Goal: Find specific page/section: Find specific page/section

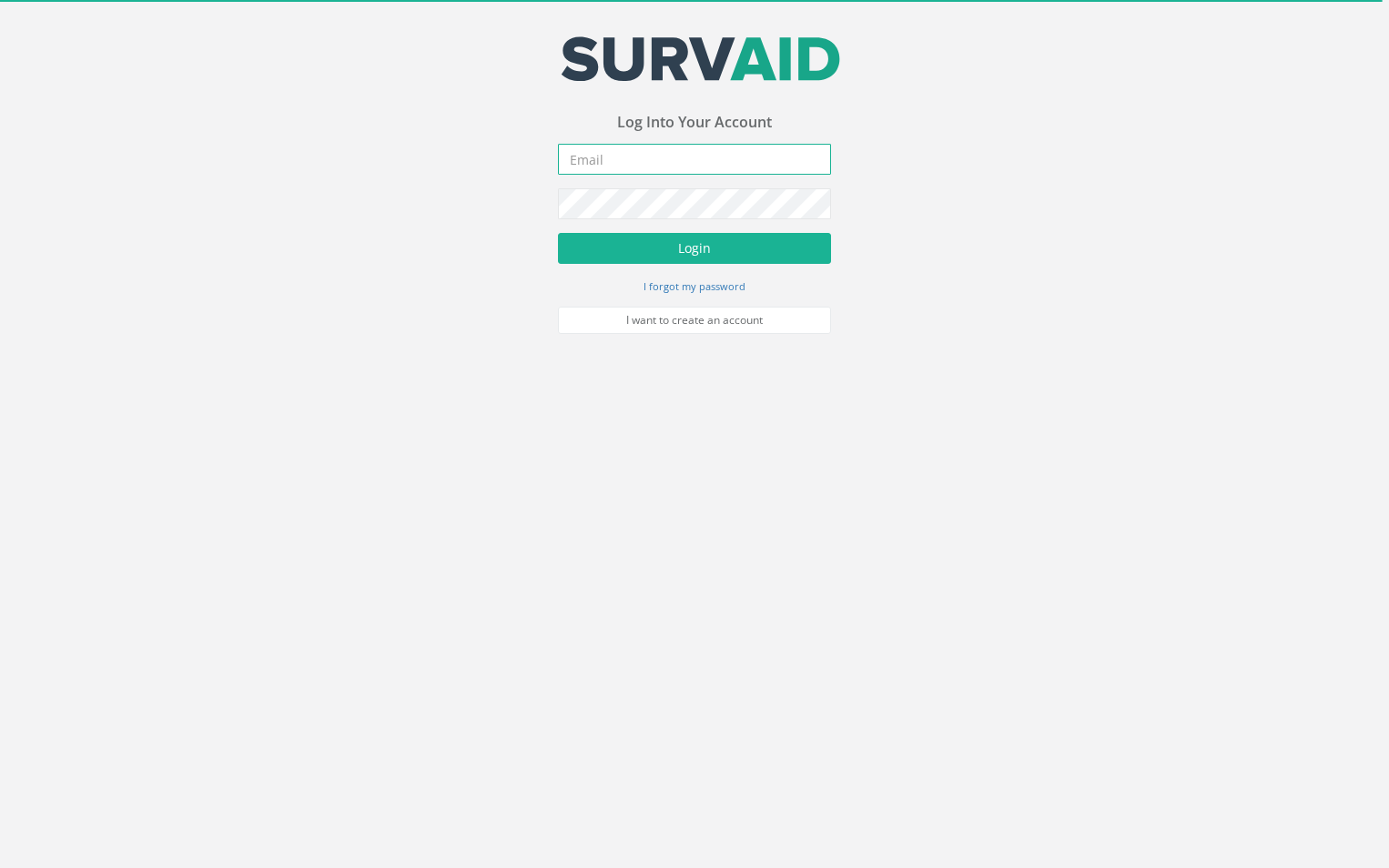
click at [636, 166] on input "email" at bounding box center [694, 160] width 273 height 31
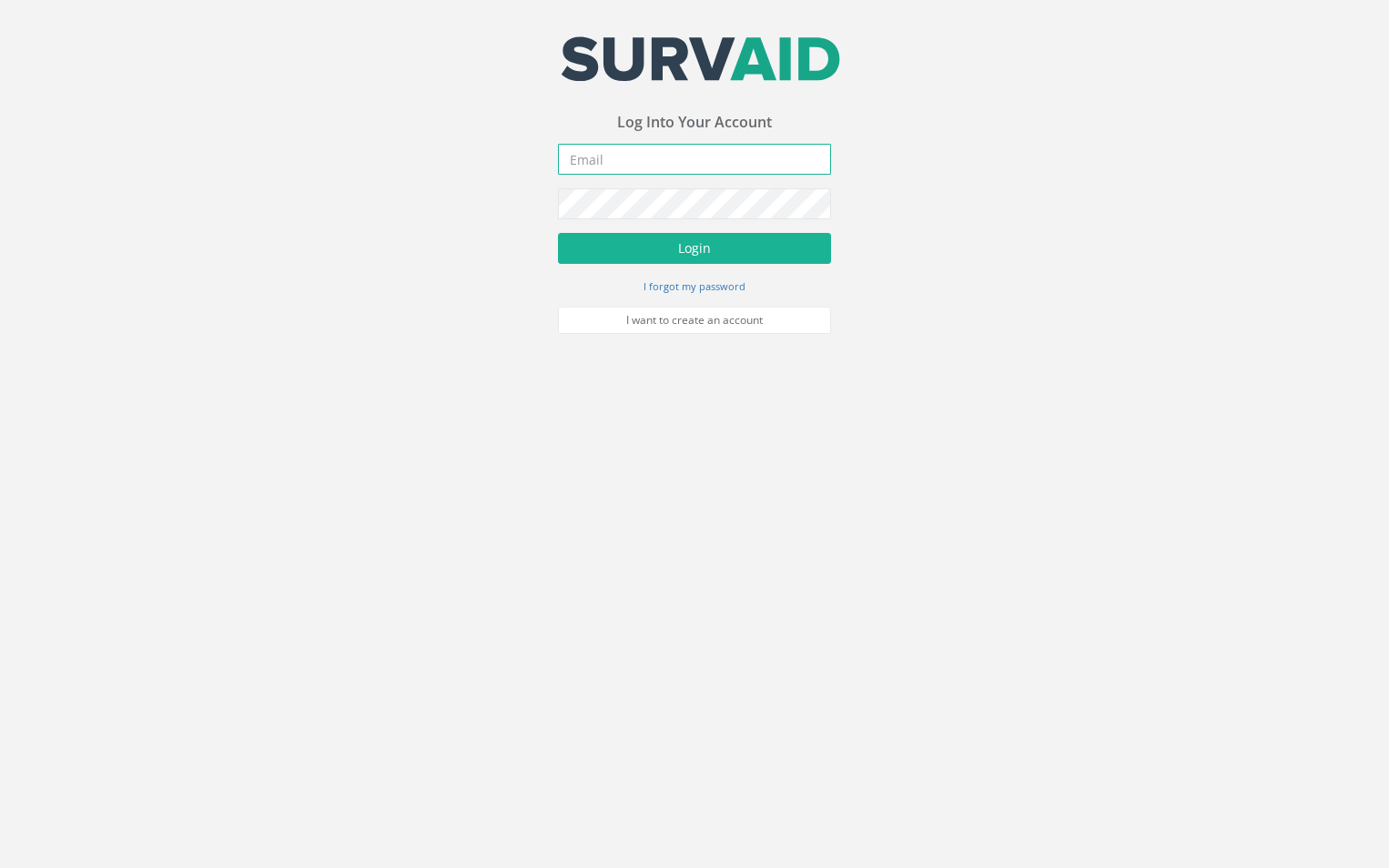
type input "[EMAIL_ADDRESS][DOMAIN_NAME]"
click at [558, 233] on button "Login" at bounding box center [694, 249] width 273 height 31
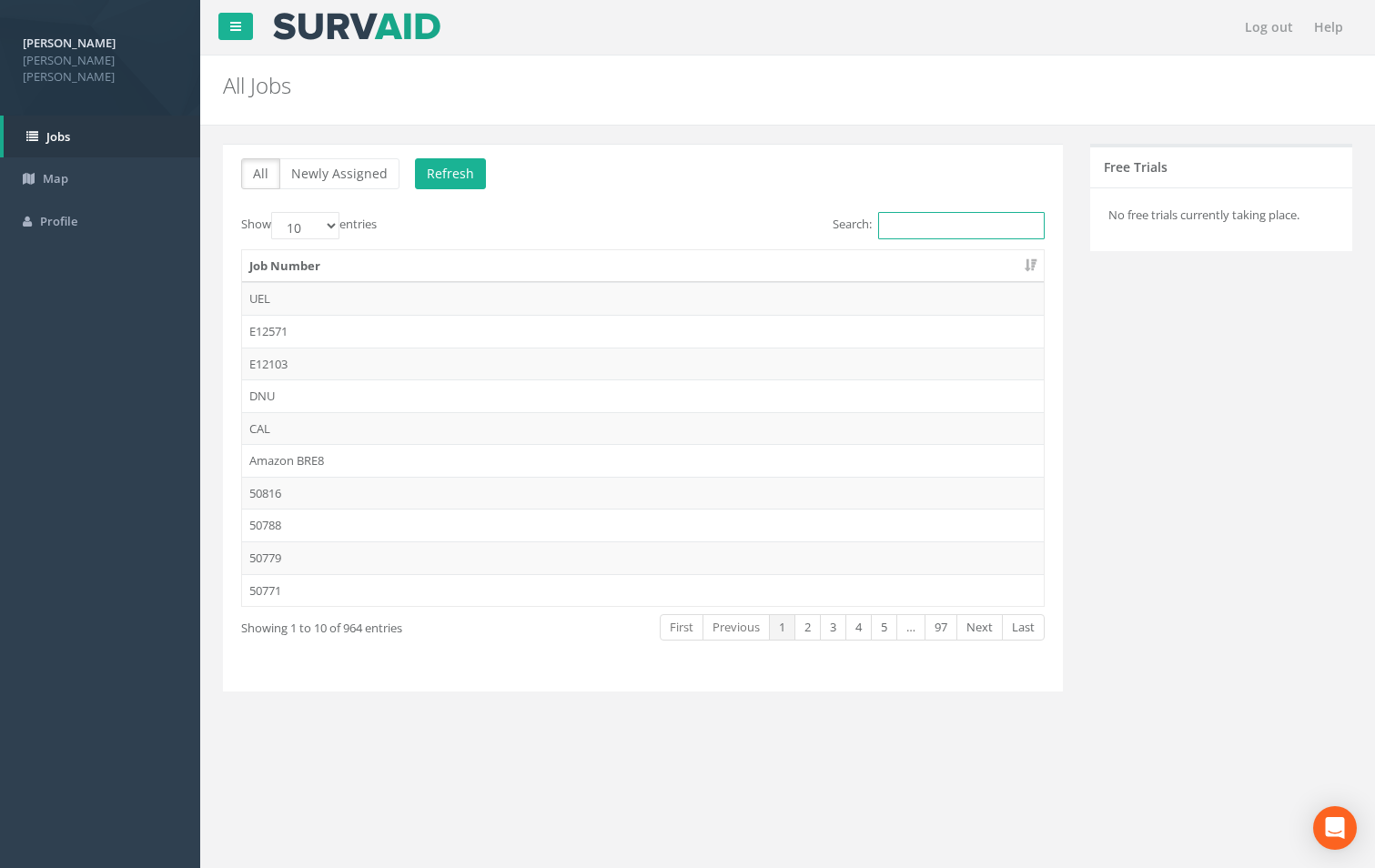
click at [947, 218] on input "Search:" at bounding box center [961, 225] width 167 height 27
paste input "49985-001 [PERSON_NAME][GEOGRAPHIC_DATA]"
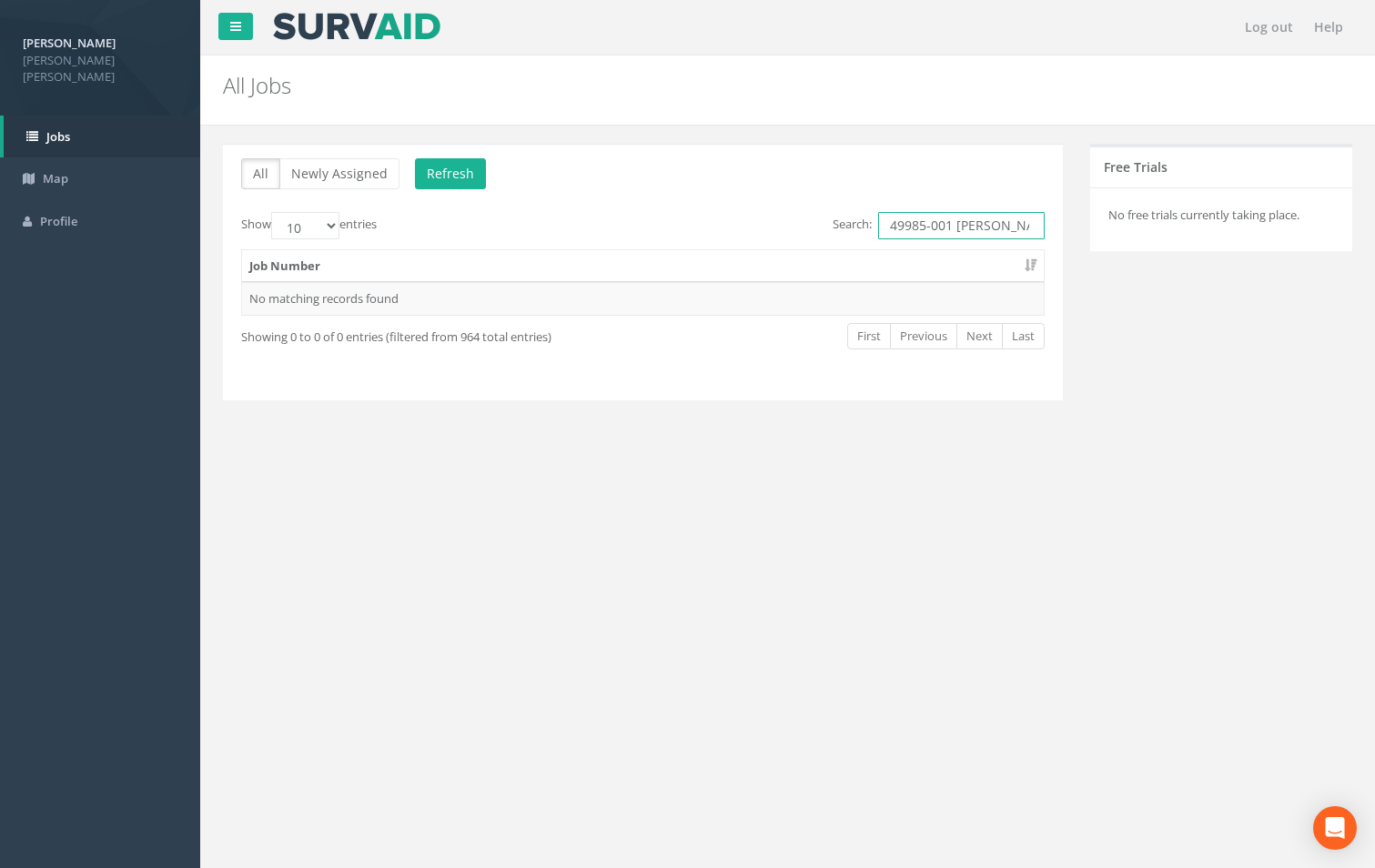
drag, startPoint x: 955, startPoint y: 222, endPoint x: 1050, endPoint y: 252, distance: 99.6
click at [1045, 252] on div "Show 10 25 50 100 entries Search: 49985-001 [PERSON_NAME] Bridge Job Number No …" at bounding box center [643, 297] width 804 height 170
type input "49985-001"
click at [268, 300] on td "49985-001" at bounding box center [643, 298] width 802 height 32
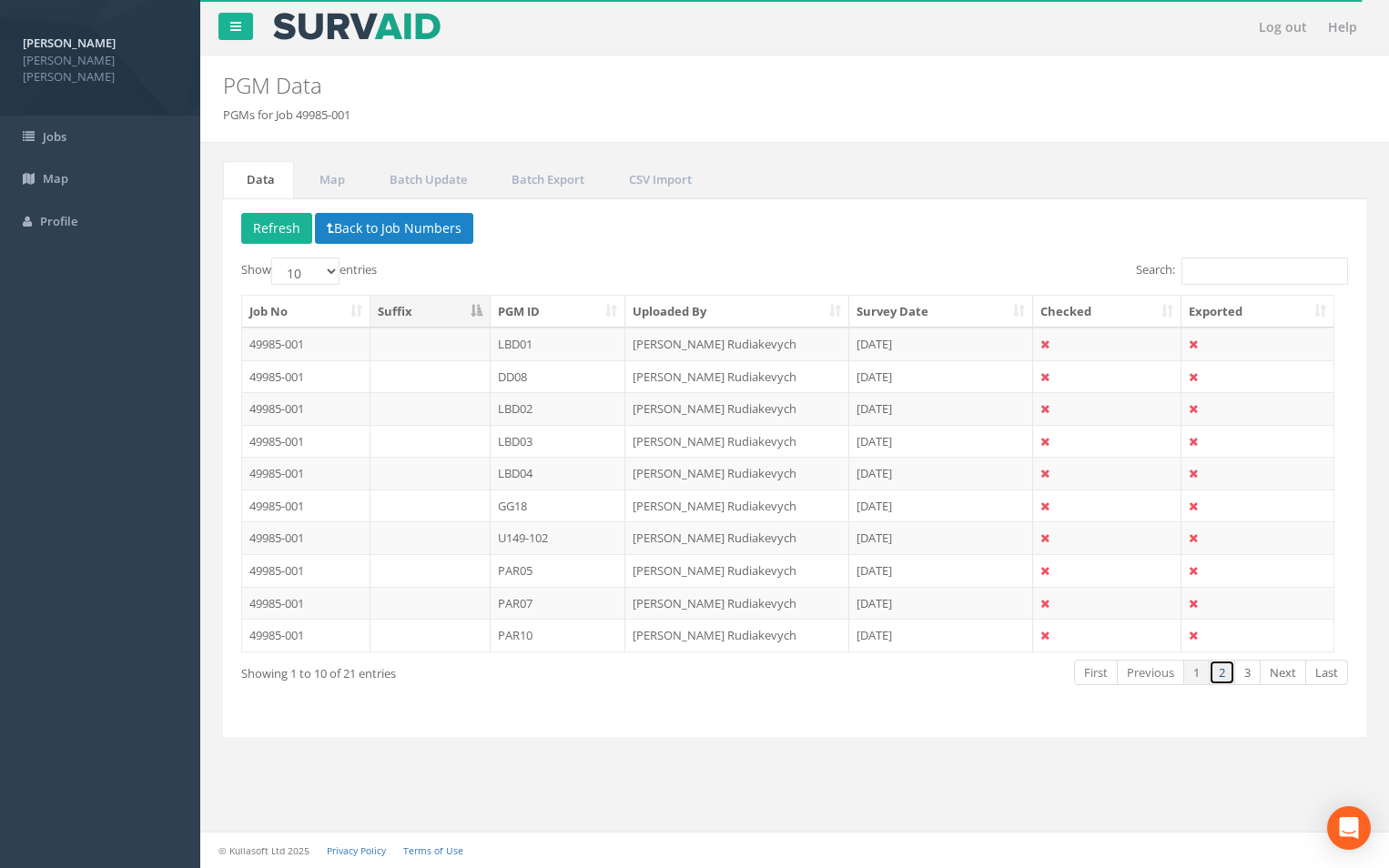
click at [1225, 672] on link "2" at bounding box center [1221, 672] width 26 height 26
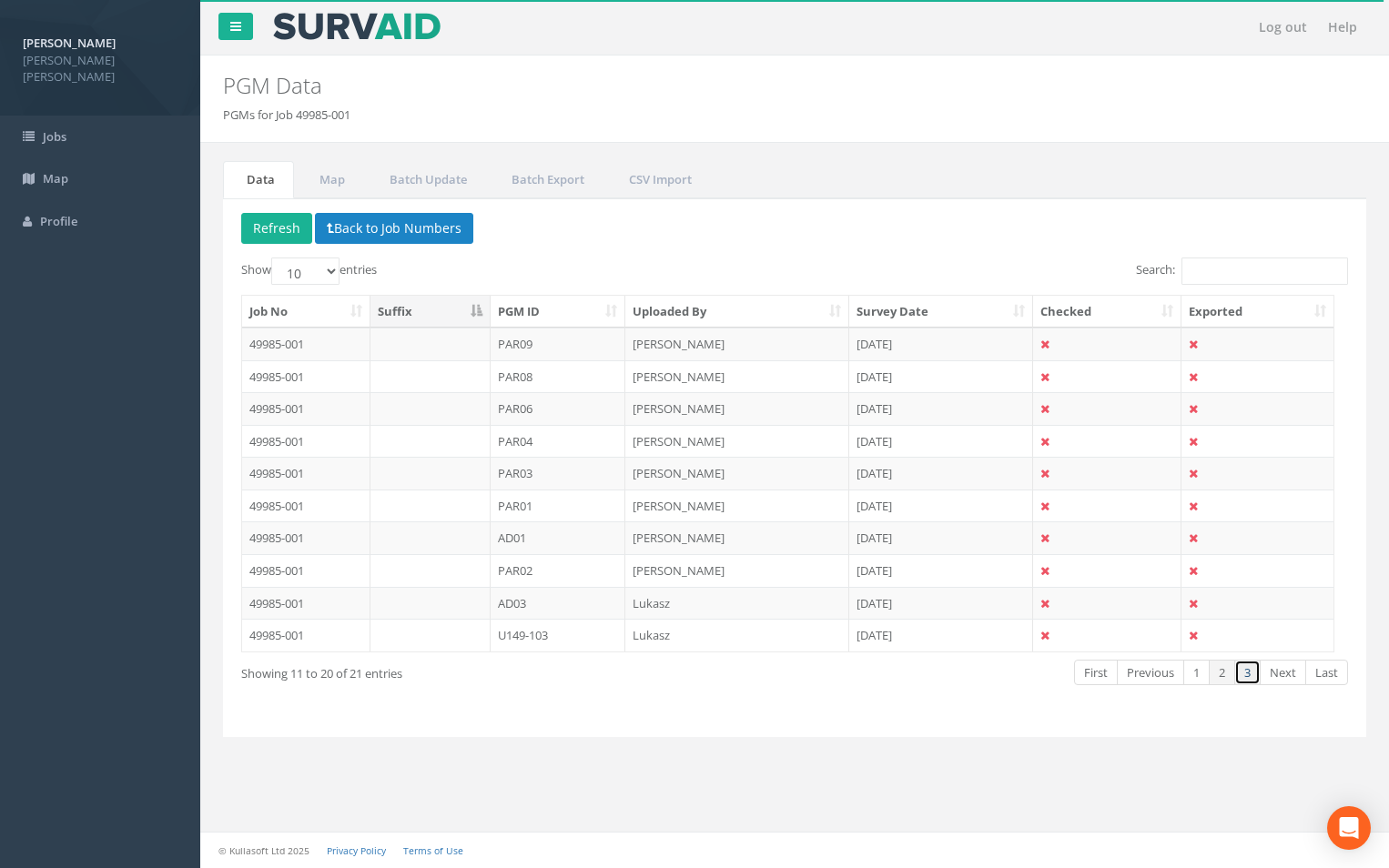
click at [1245, 669] on link "3" at bounding box center [1247, 672] width 26 height 26
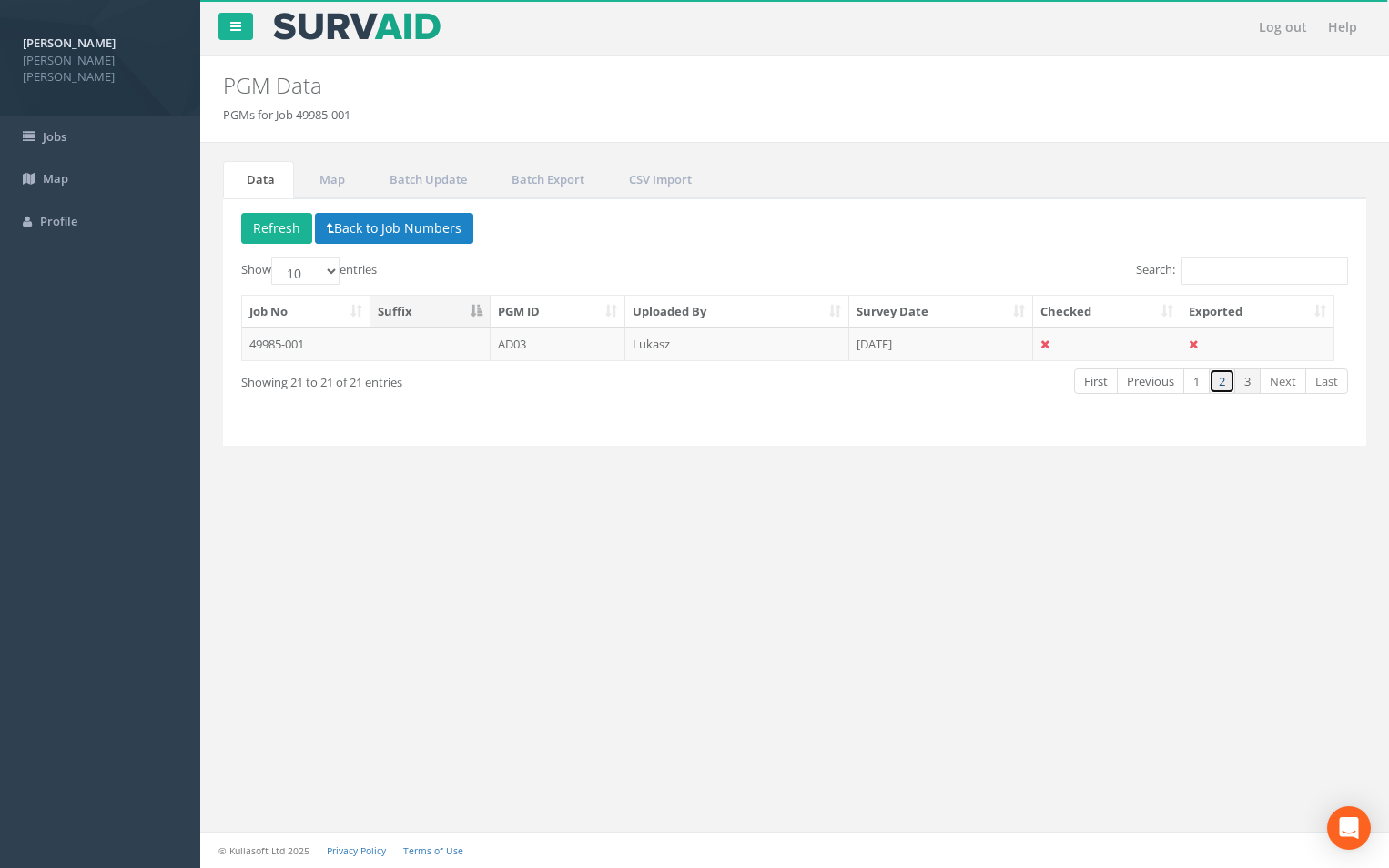
click at [1221, 384] on link "2" at bounding box center [1221, 381] width 26 height 26
